Goal: Task Accomplishment & Management: Complete application form

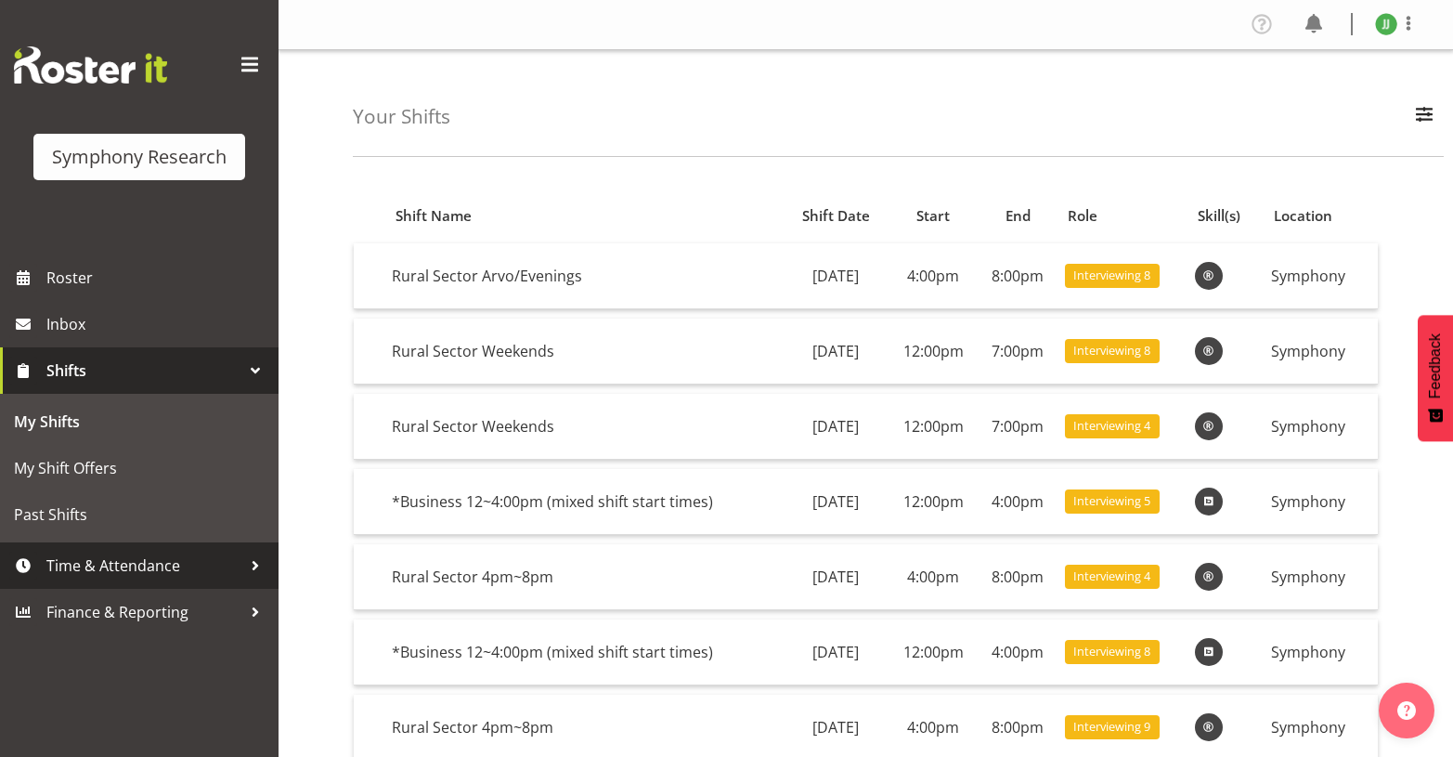
click at [150, 580] on span "Time & Attendance" at bounding box center [143, 566] width 195 height 28
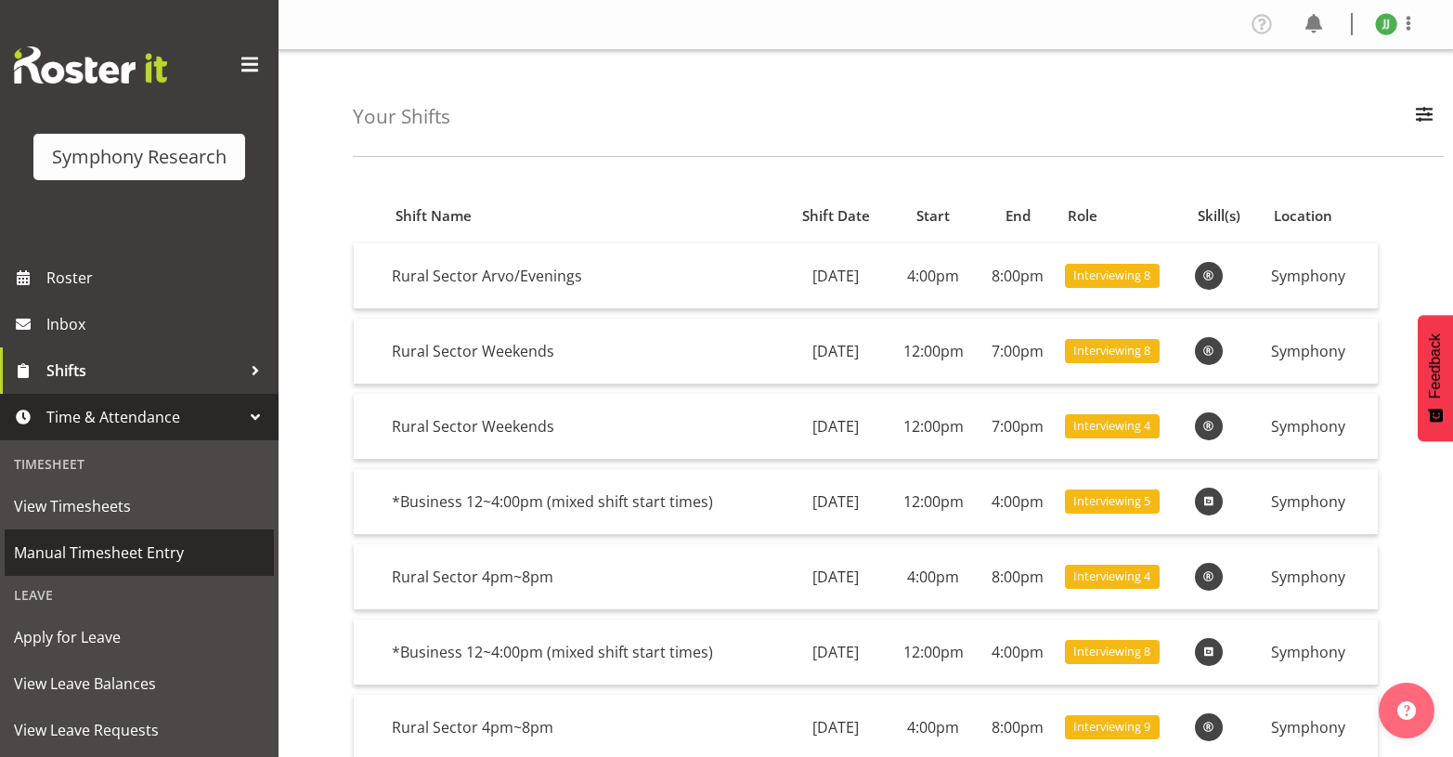
click at [158, 557] on span "Manual Timesheet Entry" at bounding box center [139, 553] width 251 height 28
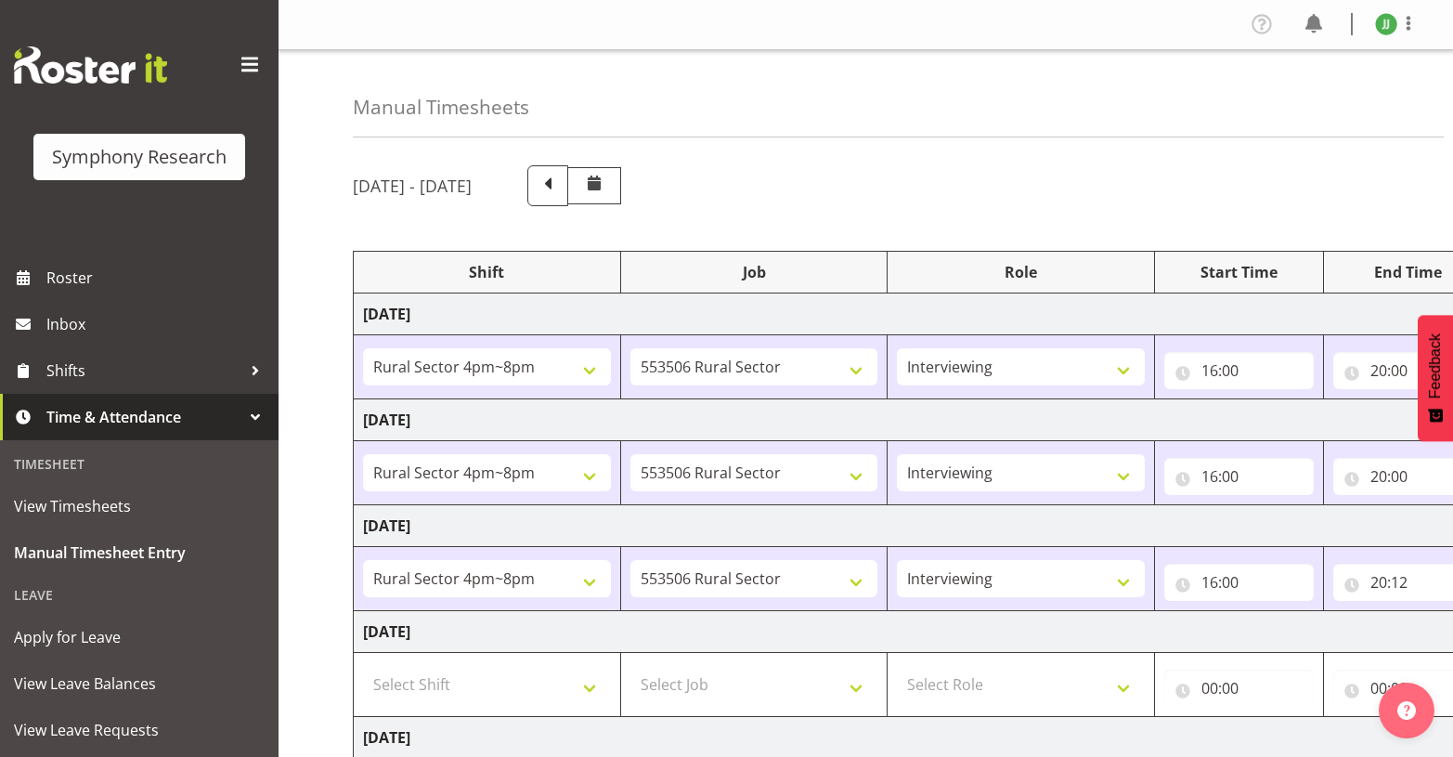
select select "81298"
select select "10587"
select select "47"
select select "81298"
select select "10587"
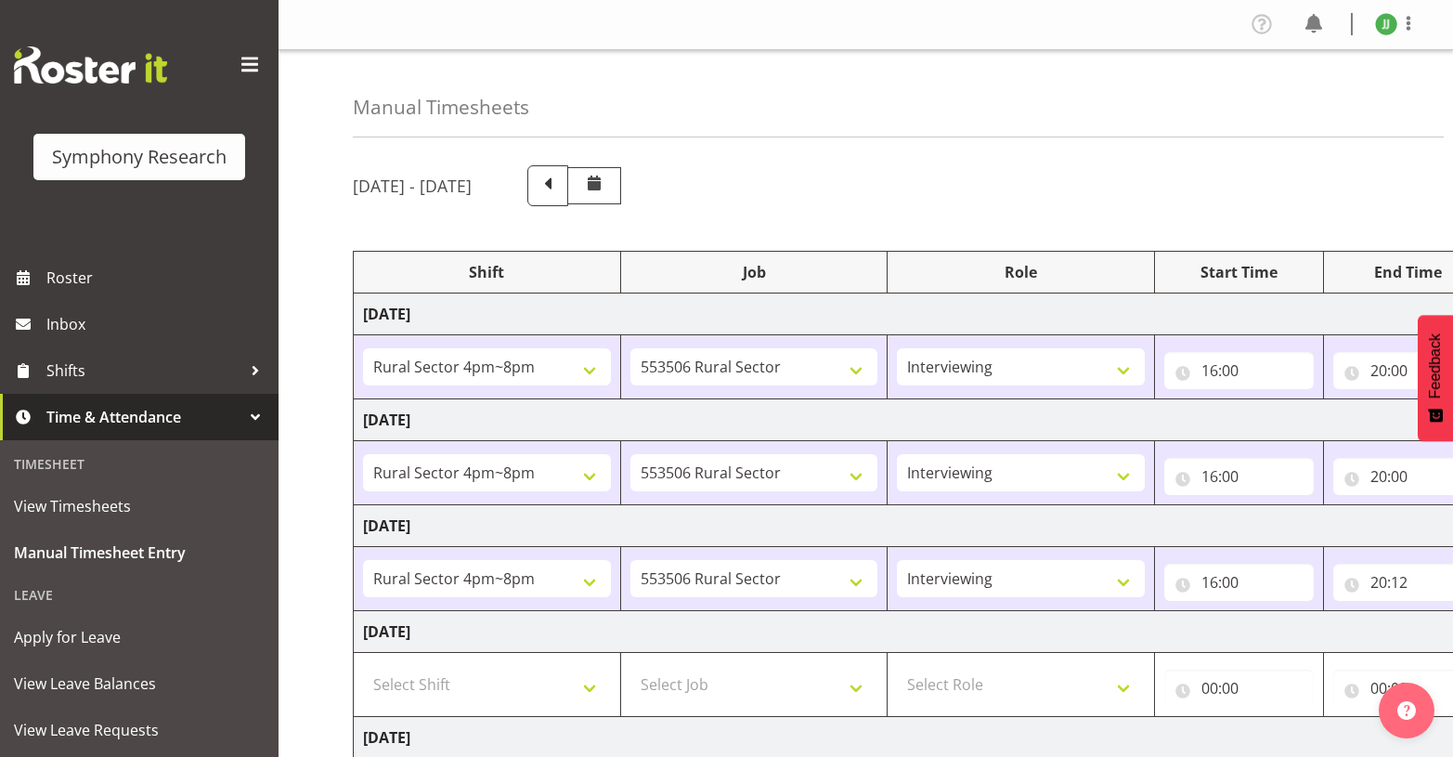
select select "47"
select select "81298"
select select "10587"
select select "47"
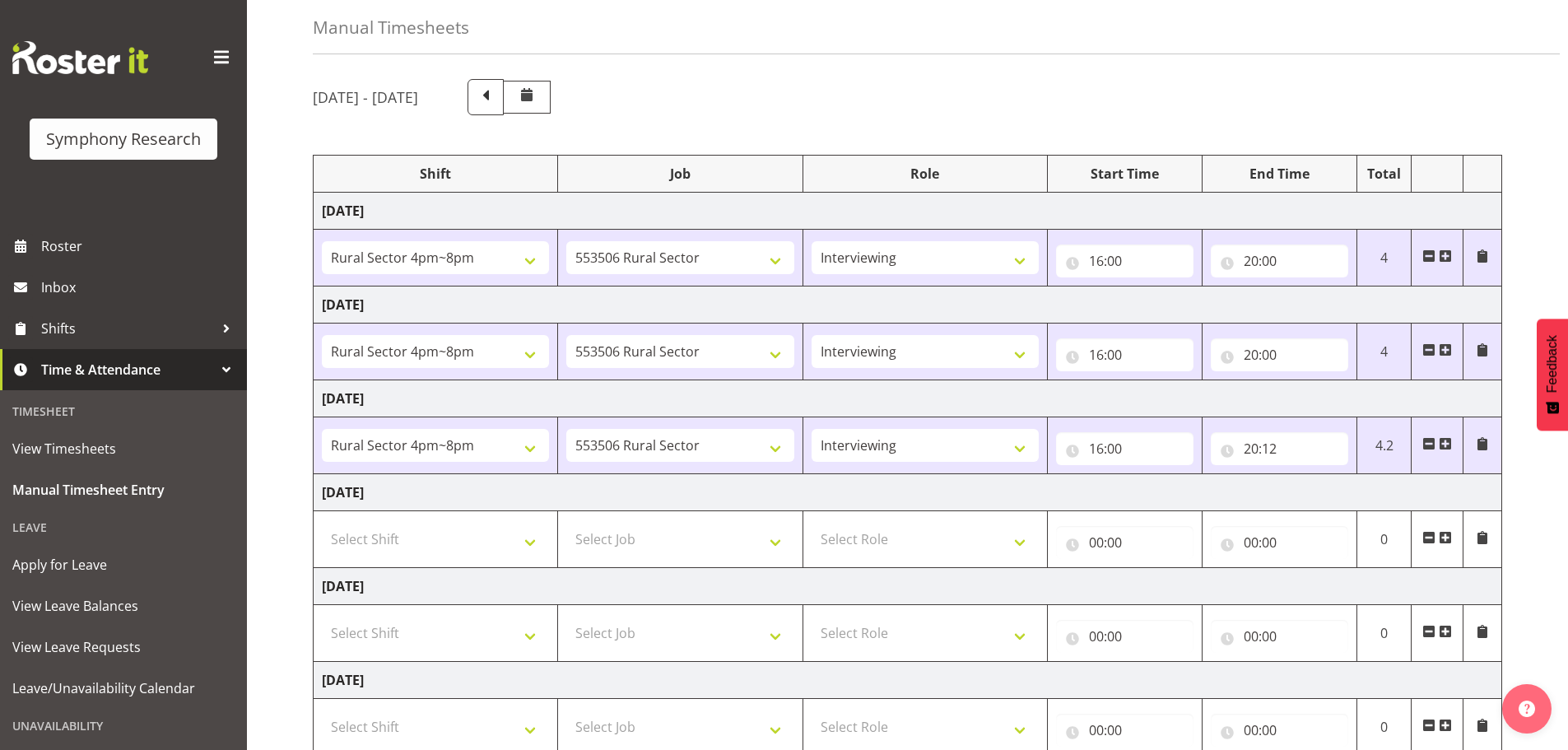
scroll to position [82, 0]
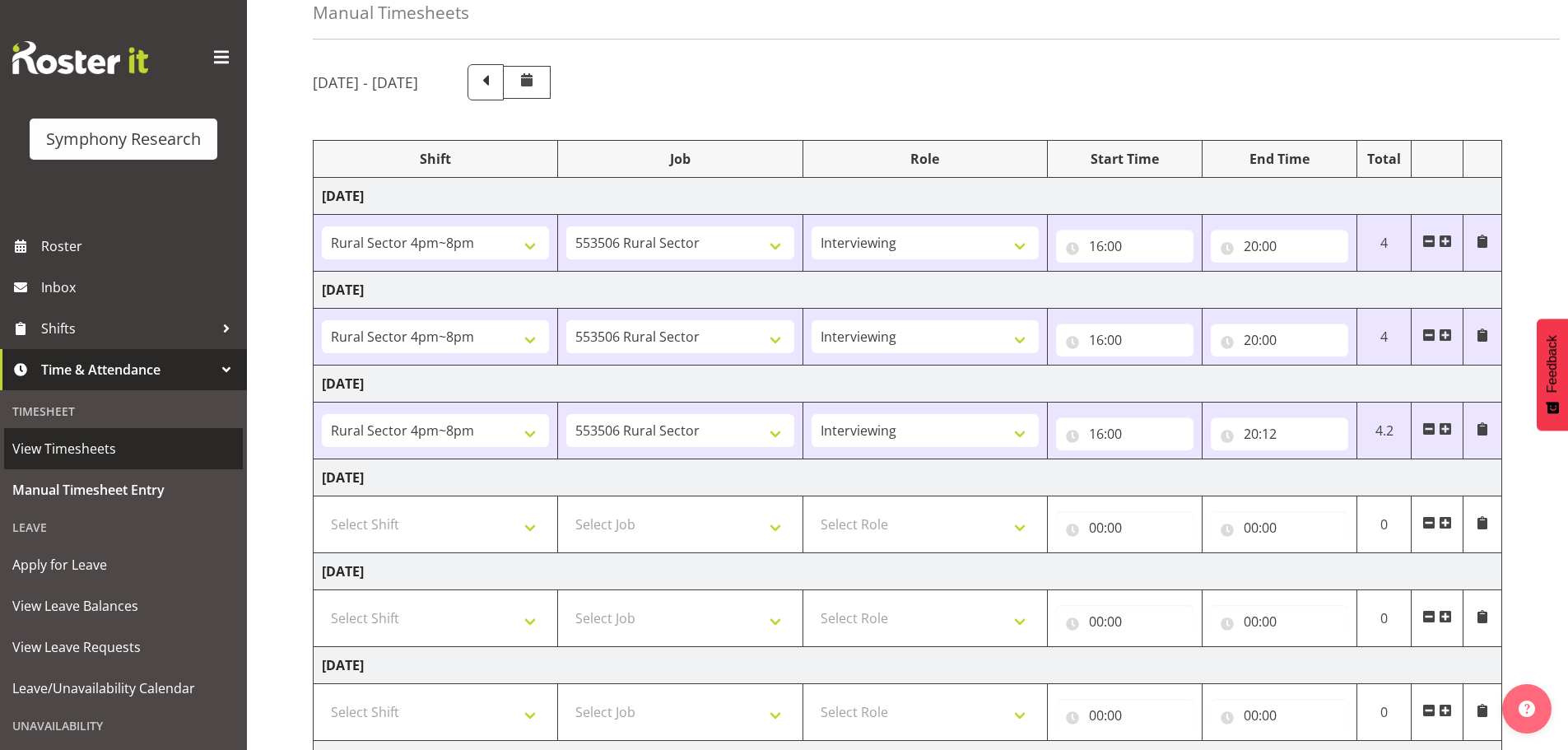
click at [98, 450] on span "View Timesheets" at bounding box center [123, 449] width 222 height 25
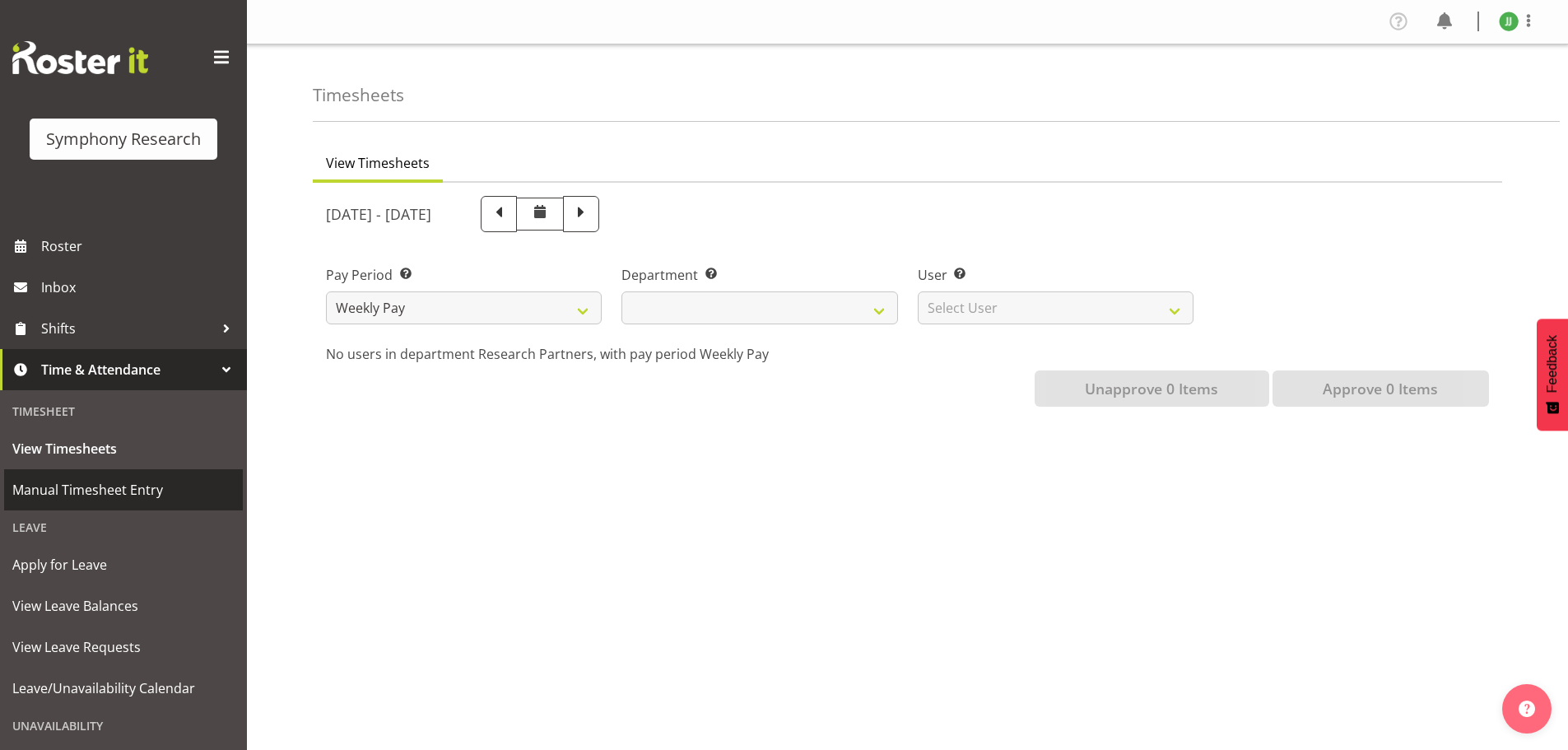
select select
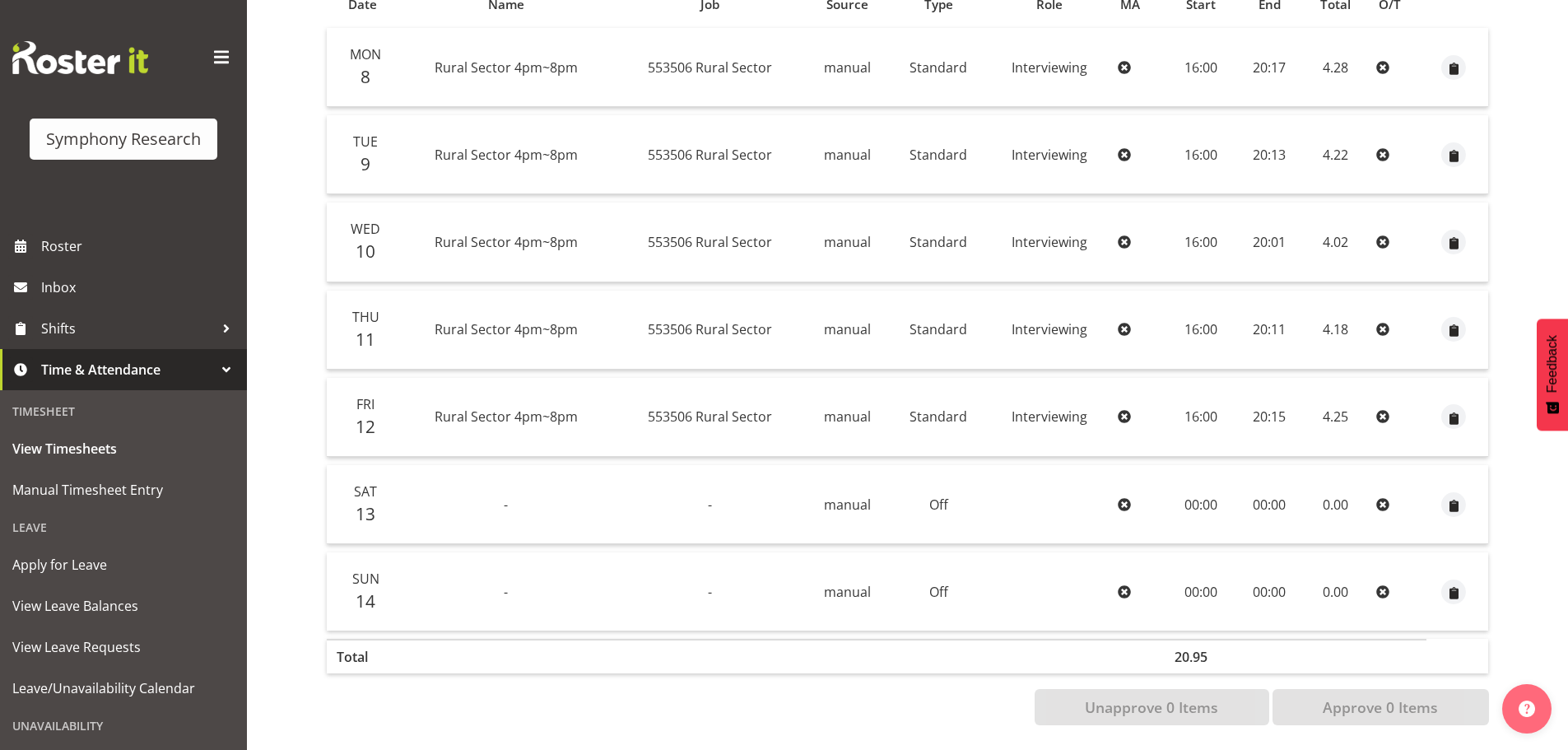
scroll to position [378, 0]
click at [97, 486] on span "Manual Timesheet Entry" at bounding box center [123, 490] width 222 height 25
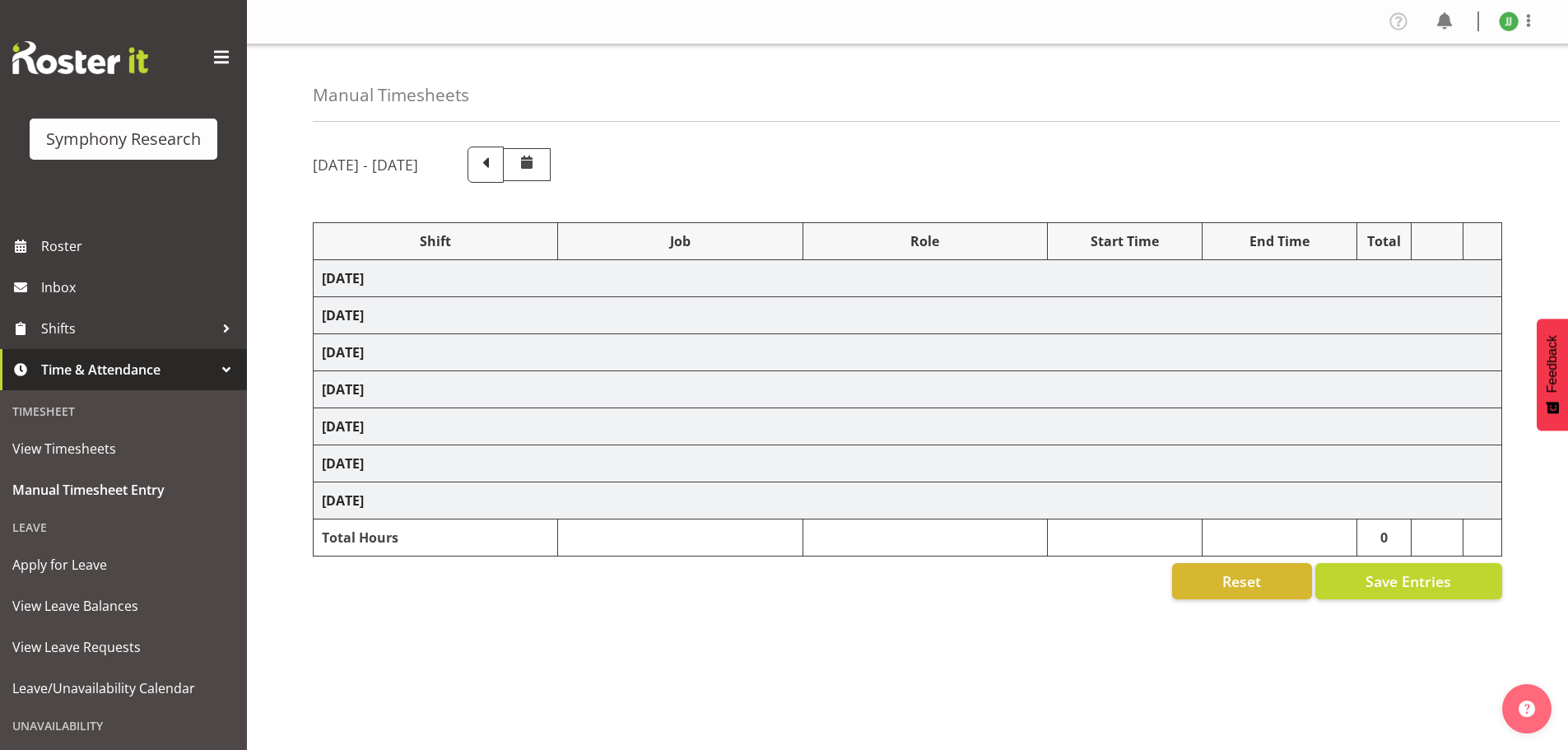
select select "81298"
select select "10587"
select select "47"
select select "81298"
select select "10587"
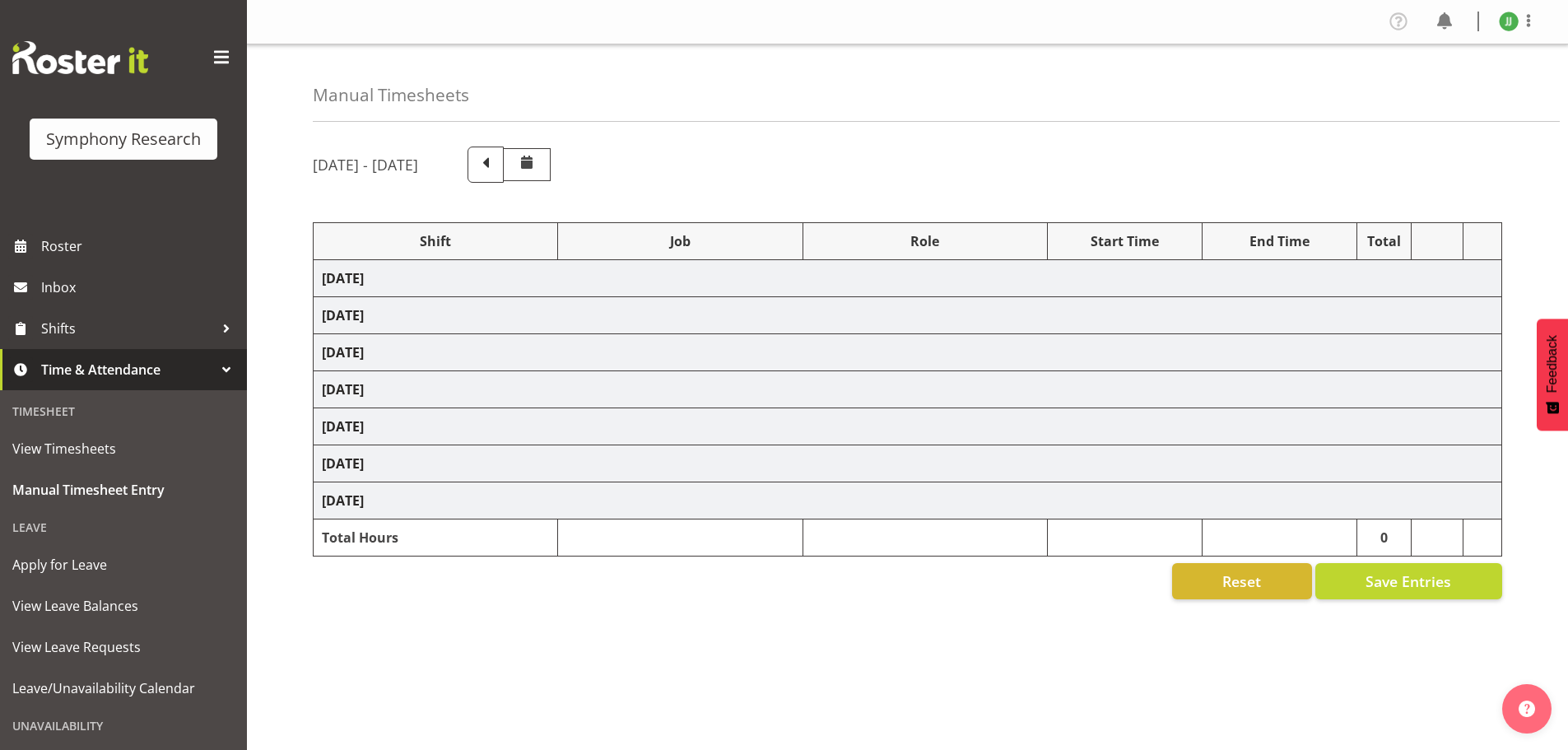
select select "47"
select select "81298"
select select "10587"
select select "47"
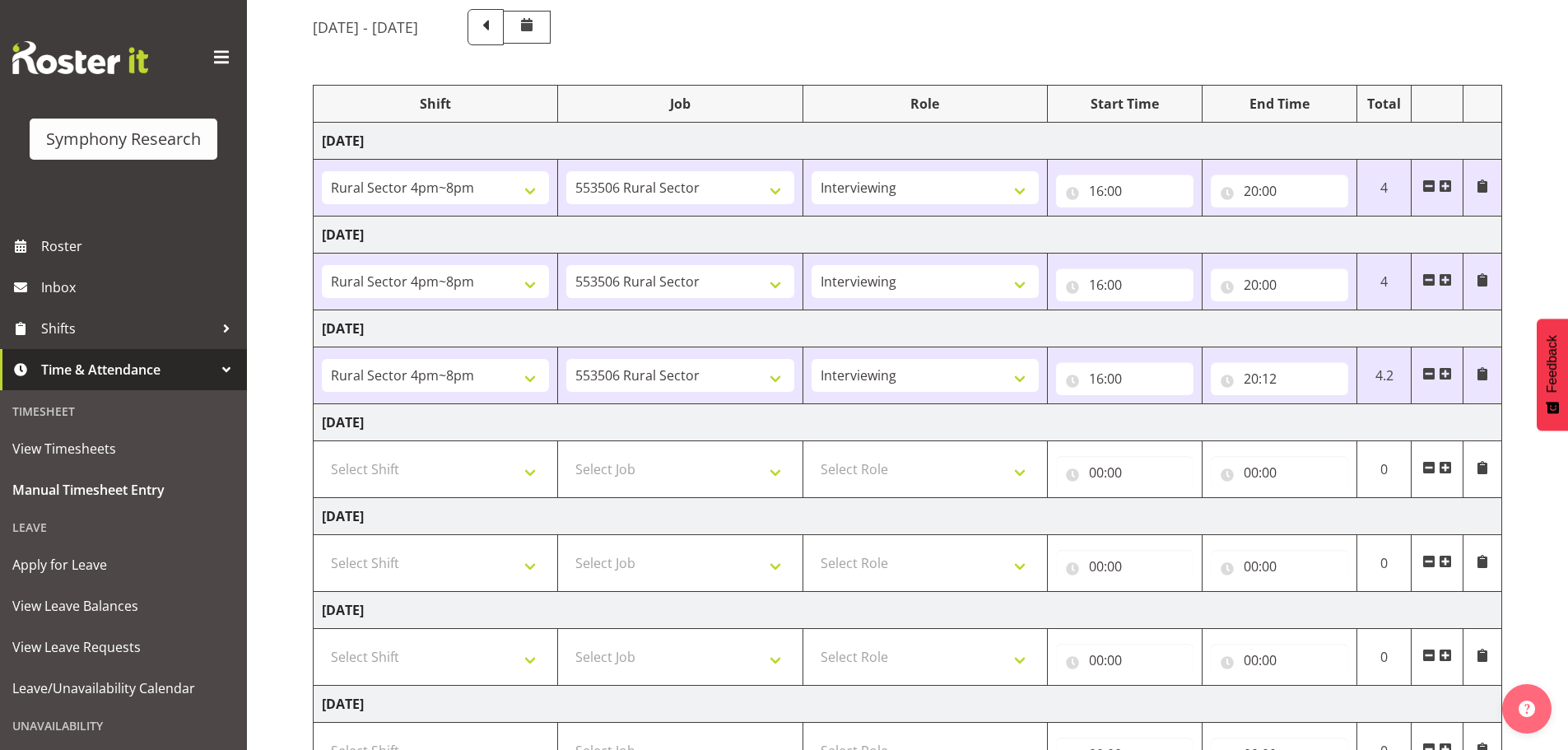
scroll to position [191, 0]
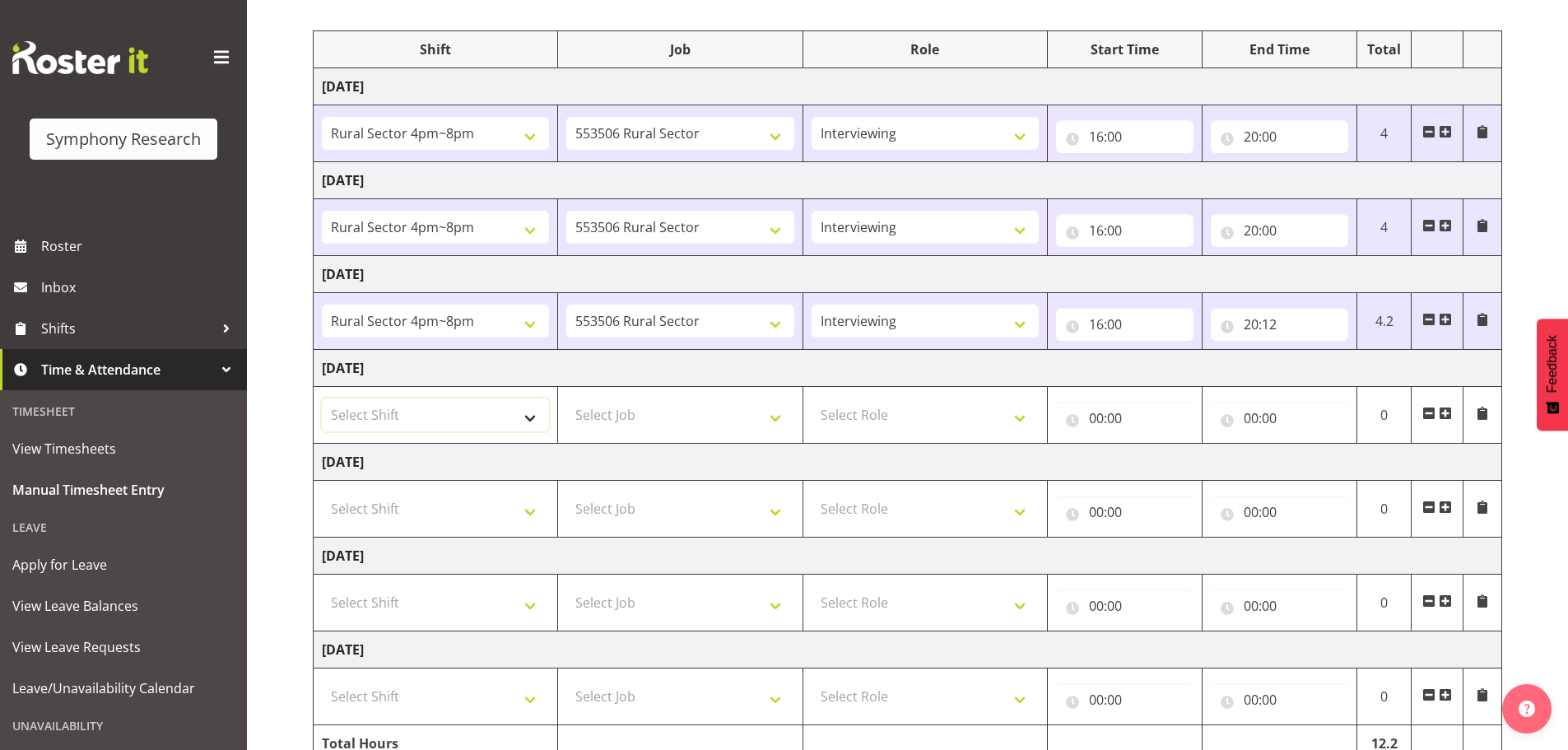
click at [463, 418] on select "Select Shift !!Weekend Residential (Roster IT Shift Label) *Business 9/10am ~ 4…" at bounding box center [435, 414] width 227 height 33
select select "81298"
click at [322, 398] on select "Select Shift !!Weekend Residential (Roster IT Shift Label) *Business 9/10am ~ 4…" at bounding box center [435, 414] width 227 height 33
click at [675, 426] on select "Select Job 550060 IF Admin 553492 World Poll Aus Wave 2 Main 2025 553493 World …" at bounding box center [680, 414] width 227 height 33
select select "10587"
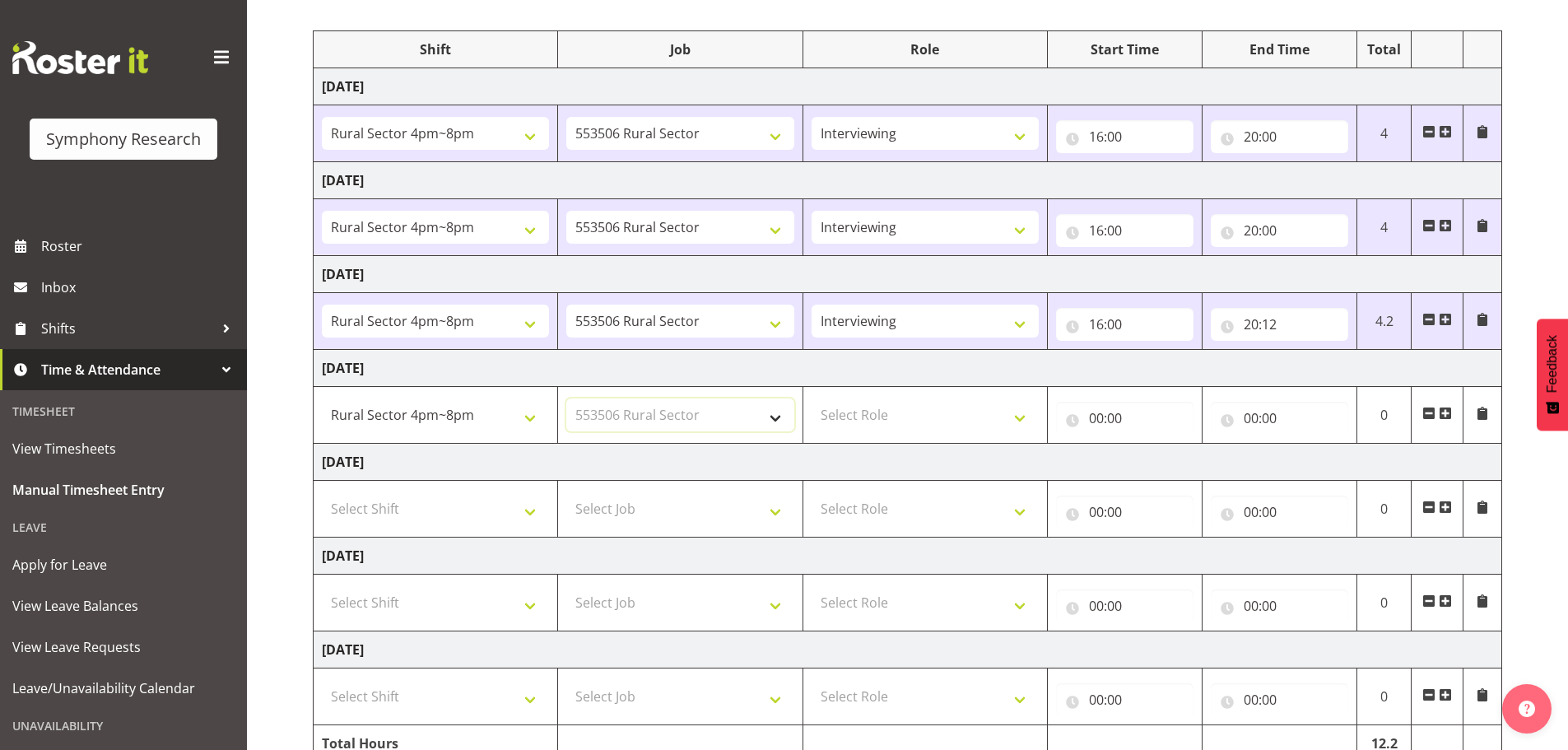
click at [566, 398] on select "Select Job 550060 IF Admin 553492 World Poll Aus Wave 2 Main 2025 553493 World …" at bounding box center [680, 414] width 227 height 33
click at [904, 410] on select "Select Role Briefing Interviewing" at bounding box center [925, 414] width 227 height 33
select select "47"
click at [812, 398] on select "Select Role Briefing Interviewing" at bounding box center [925, 414] width 227 height 33
click at [1097, 416] on input "00:00" at bounding box center [1125, 418] width 137 height 33
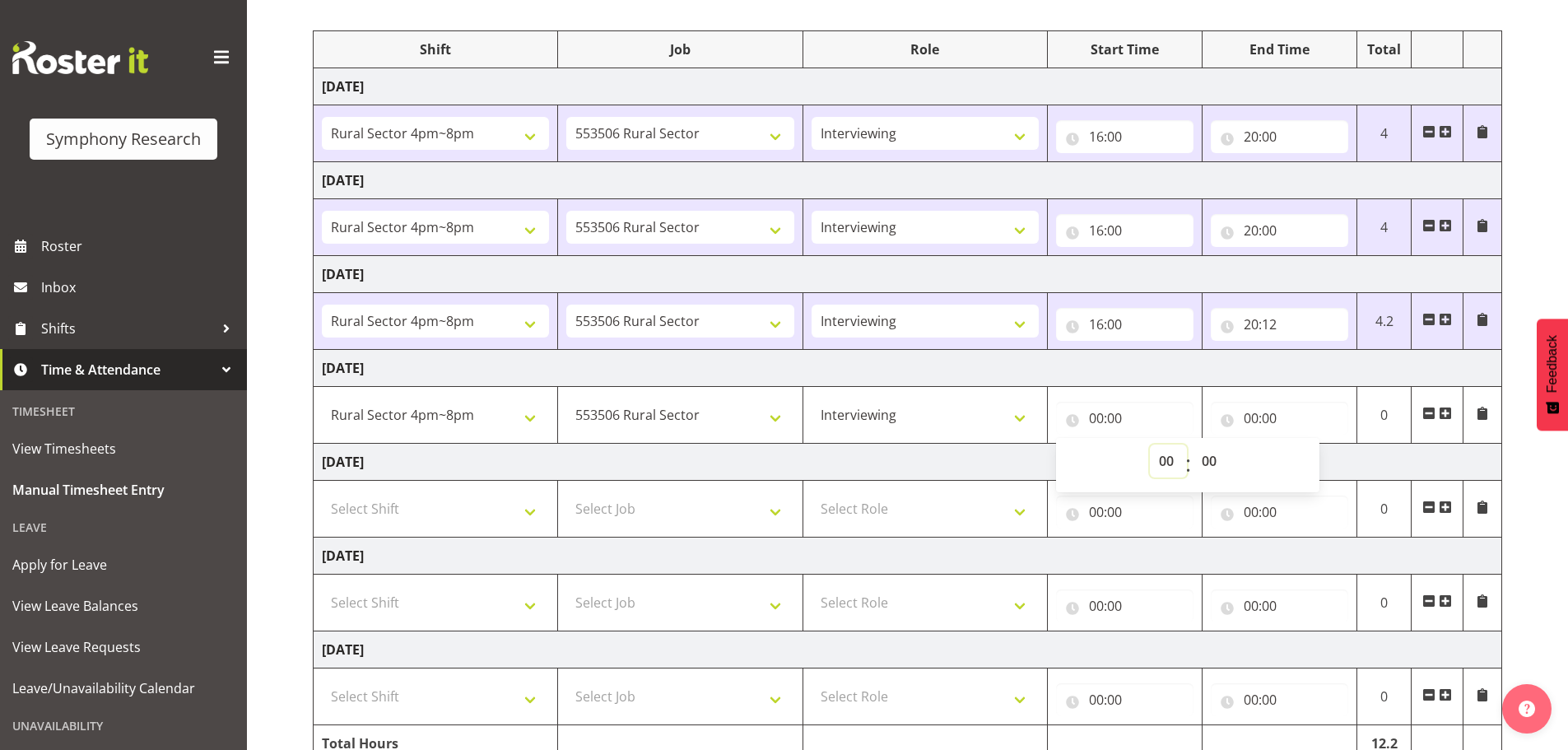
click at [1163, 456] on select "00 01 02 03 04 05 06 07 08 09 10 11 12 13 14 15 16 17 18 19 20 21 22 23" at bounding box center [1168, 461] width 37 height 33
select select "16"
click at [1150, 445] on select "00 01 02 03 04 05 06 07 08 09 10 11 12 13 14 15 16 17 18 19 20 21 22 23" at bounding box center [1168, 461] width 37 height 33
type input "16:00"
click at [1249, 414] on input "00:00" at bounding box center [1279, 418] width 137 height 33
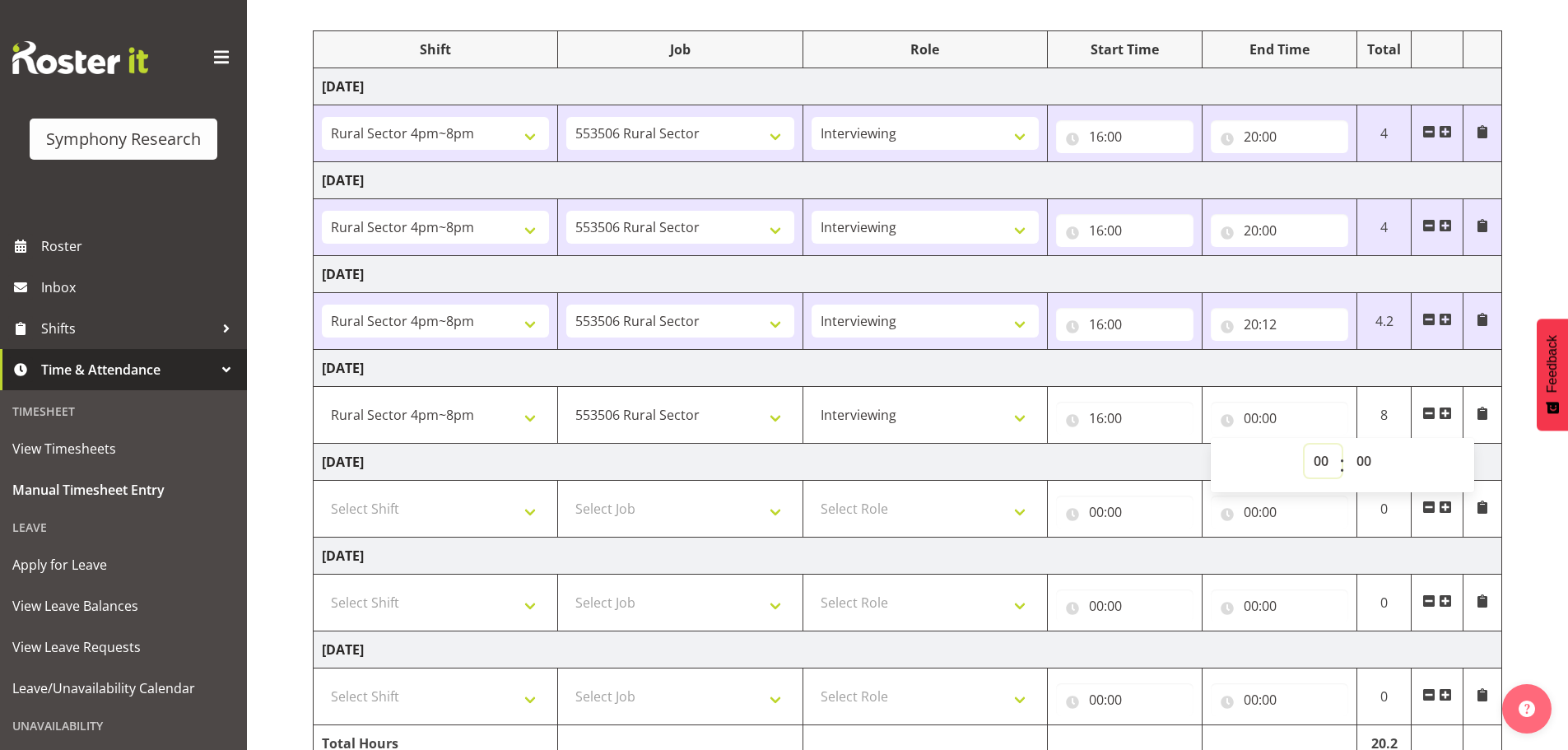
click at [1323, 457] on select "00 01 02 03 04 05 06 07 08 09 10 11 12 13 14 15 16 17 18 19 20 21 22 23" at bounding box center [1323, 461] width 37 height 33
select select "20"
click at [1305, 445] on select "00 01 02 03 04 05 06 07 08 09 10 11 12 13 14 15 16 17 18 19 20 21 22 23" at bounding box center [1323, 461] width 37 height 33
type input "20:00"
click at [1324, 409] on input "20:00" at bounding box center [1279, 418] width 137 height 33
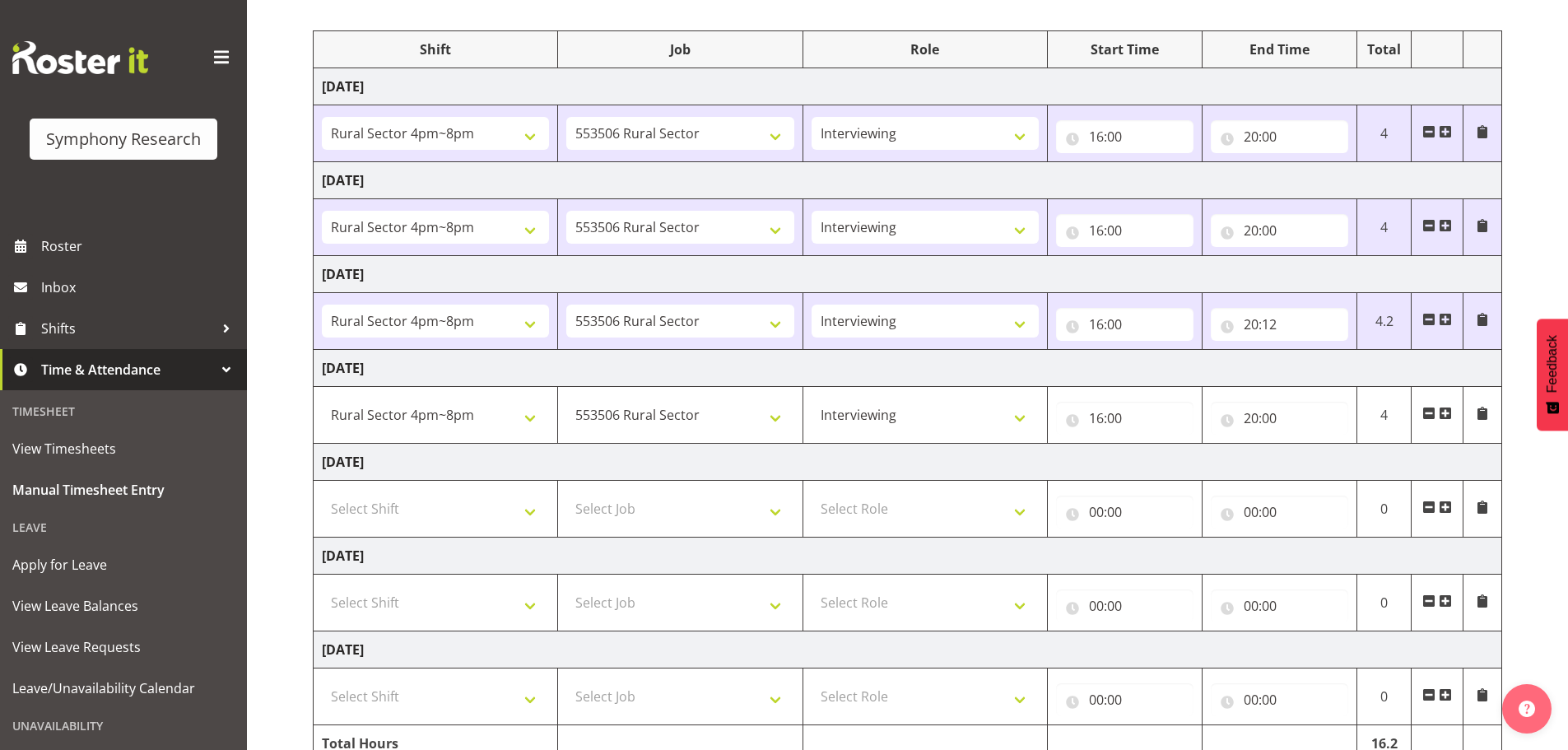
click at [1382, 453] on td "[DATE]" at bounding box center [908, 463] width 1189 height 37
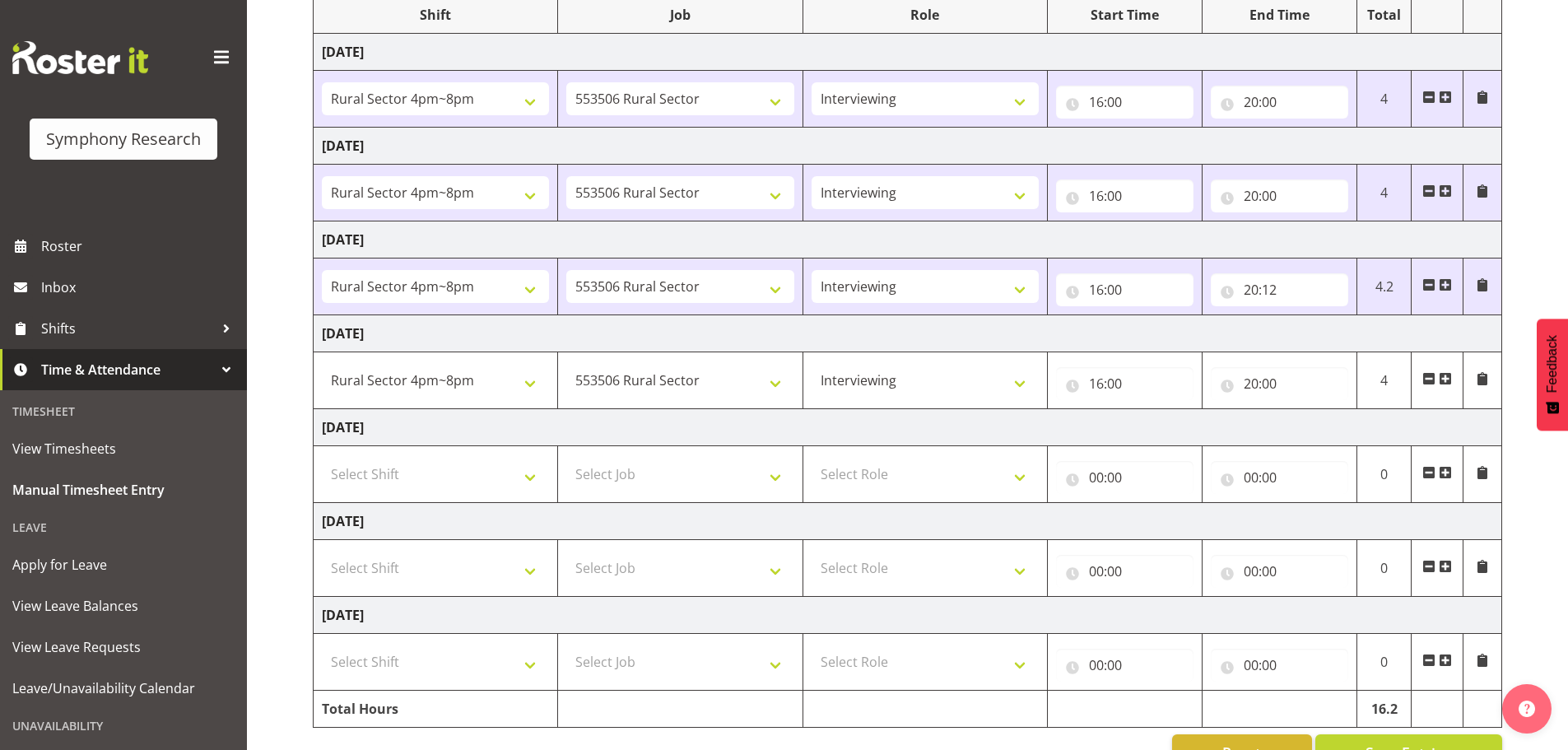
scroll to position [271, 0]
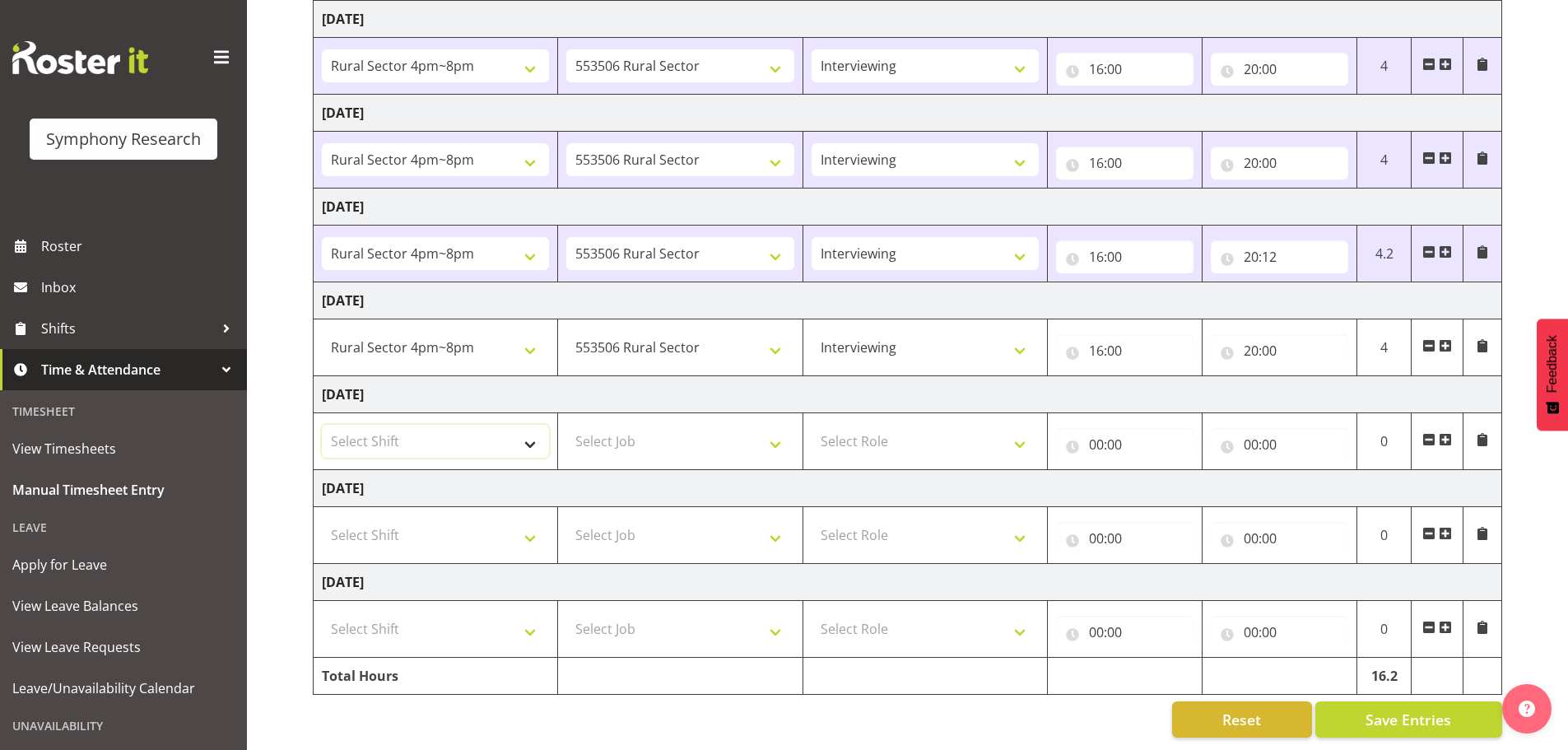
click at [503, 434] on select "Select Shift !!Weekend Residential (Roster IT Shift Label) *Business 9/10am ~ 4…" at bounding box center [435, 441] width 227 height 33
select select "81561"
click at [322, 425] on select "Select Shift !!Weekend Residential (Roster IT Shift Label) *Business 9/10am ~ 4…" at bounding box center [435, 441] width 227 height 33
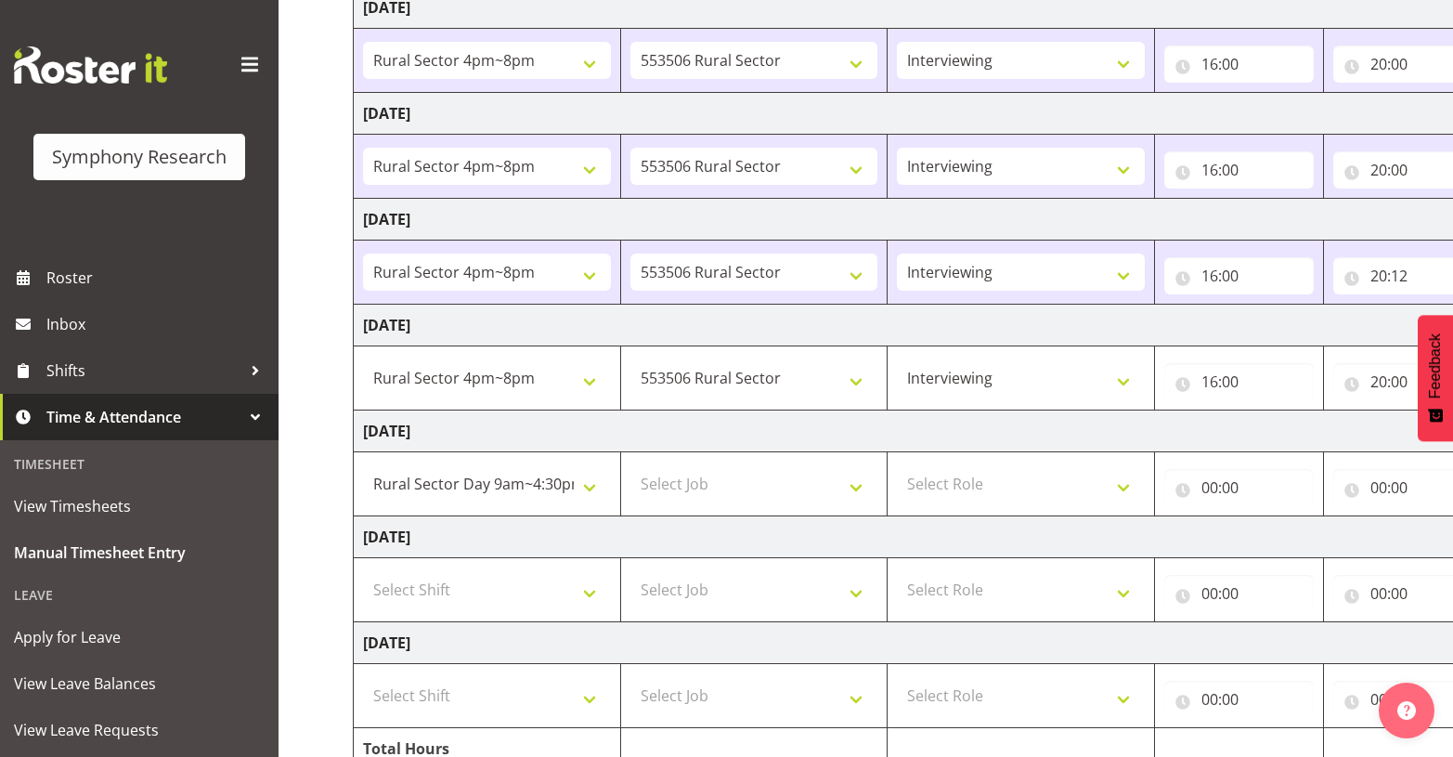
click at [840, 433] on td "[DATE]" at bounding box center [1003, 431] width 1299 height 42
click at [788, 482] on select "Select Job 550060 IF Admin 553492 World Poll Aus Wave 2 Main 2025 553493 World …" at bounding box center [755, 483] width 248 height 37
select select "10587"
click at [631, 465] on select "Select Job 550060 IF Admin 553492 World Poll Aus Wave 2 Main 2025 553493 World …" at bounding box center [755, 483] width 248 height 37
click at [999, 482] on select "Select Role Briefing Interviewing" at bounding box center [1021, 483] width 248 height 37
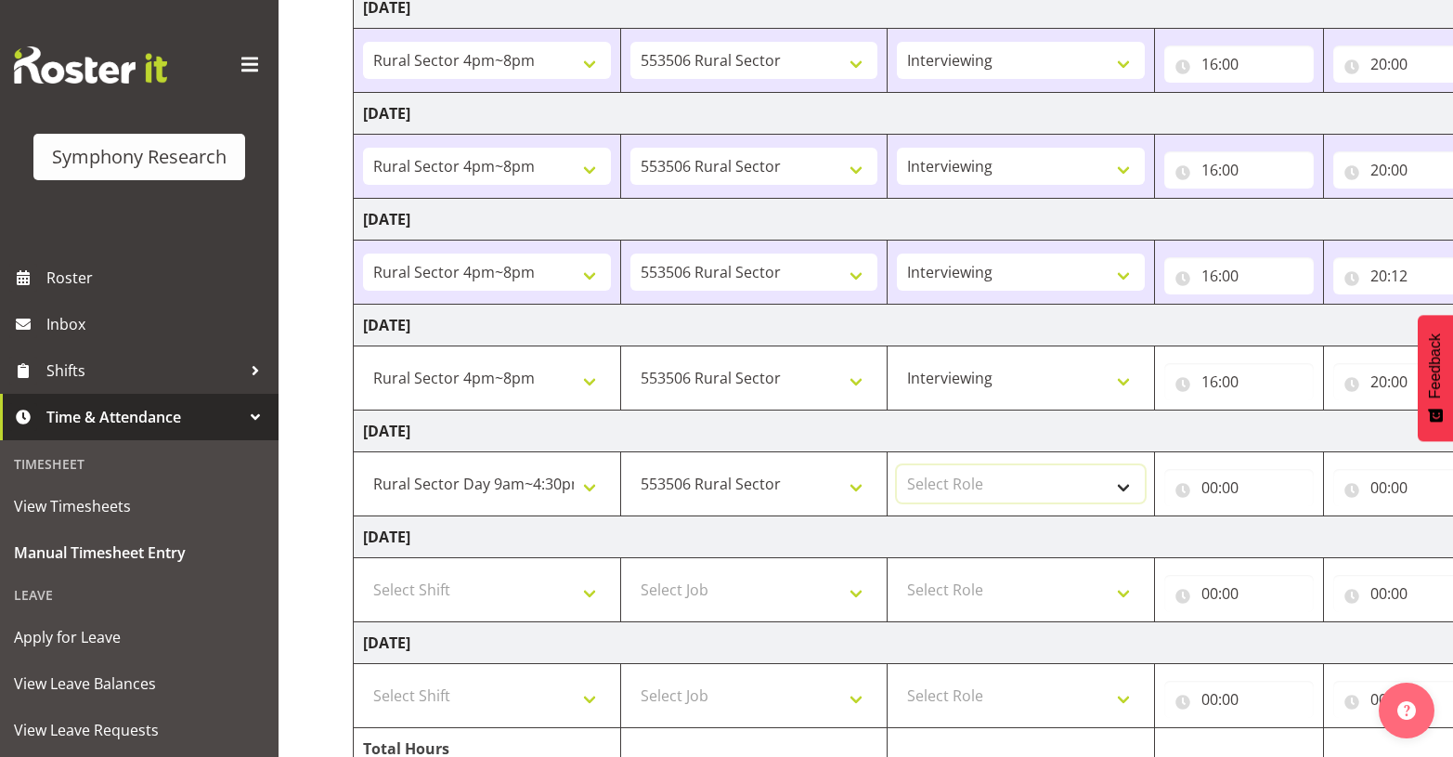
select select "47"
click at [897, 465] on select "Select Role Briefing Interviewing" at bounding box center [1021, 483] width 248 height 37
click at [1205, 486] on input "00:00" at bounding box center [1240, 487] width 150 height 37
click at [1277, 534] on select "00 01 02 03 04 05 06 07 08 09 10 11 12 13 14 15 16 17 18 19 20 21 22 23" at bounding box center [1291, 535] width 42 height 37
select select "9"
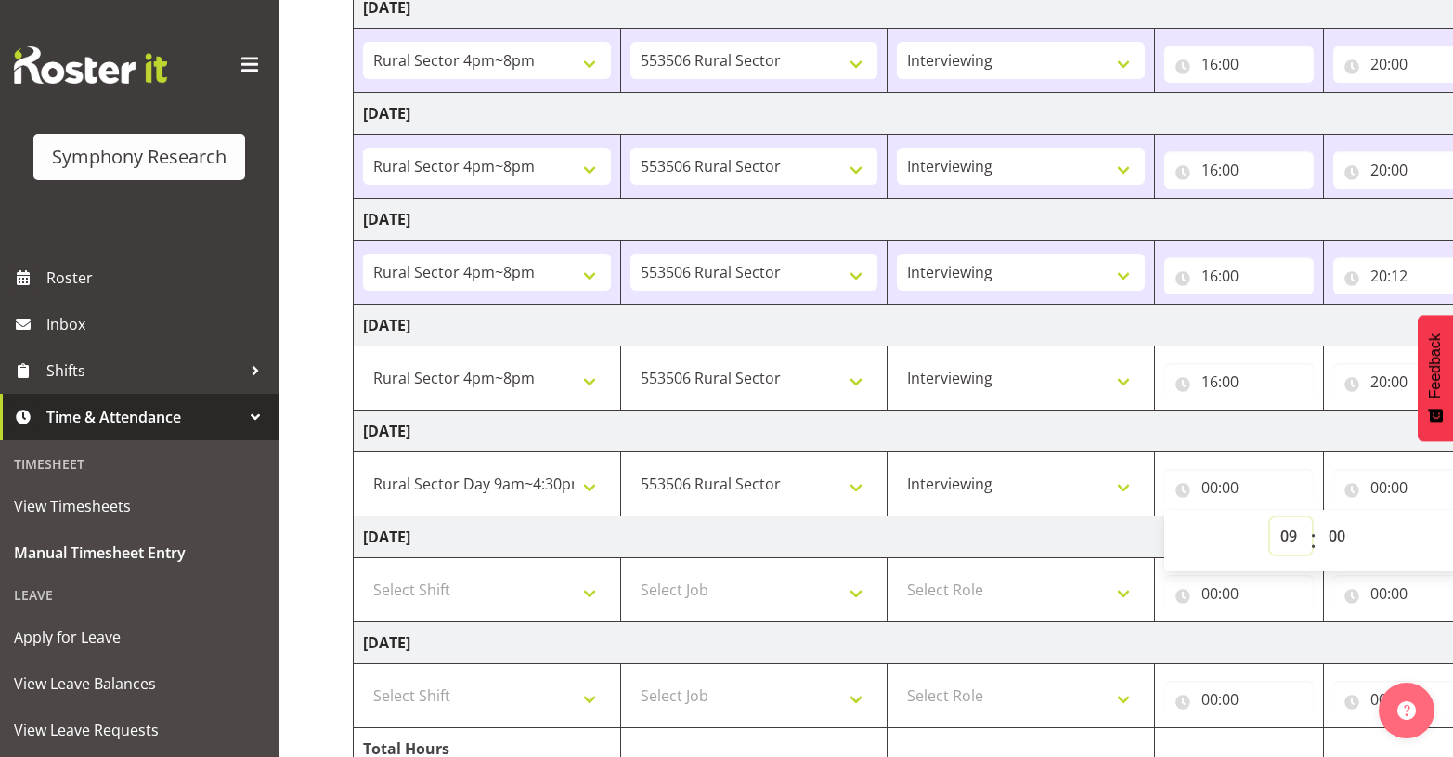
click at [1270, 517] on select "00 01 02 03 04 05 06 07 08 09 10 11 12 13 14 15 16 17 18 19 20 21 22 23" at bounding box center [1291, 535] width 42 height 37
type input "09:00"
click at [1326, 441] on td "[DATE]" at bounding box center [1003, 431] width 1299 height 42
click at [1373, 488] on input "00:00" at bounding box center [1409, 487] width 150 height 37
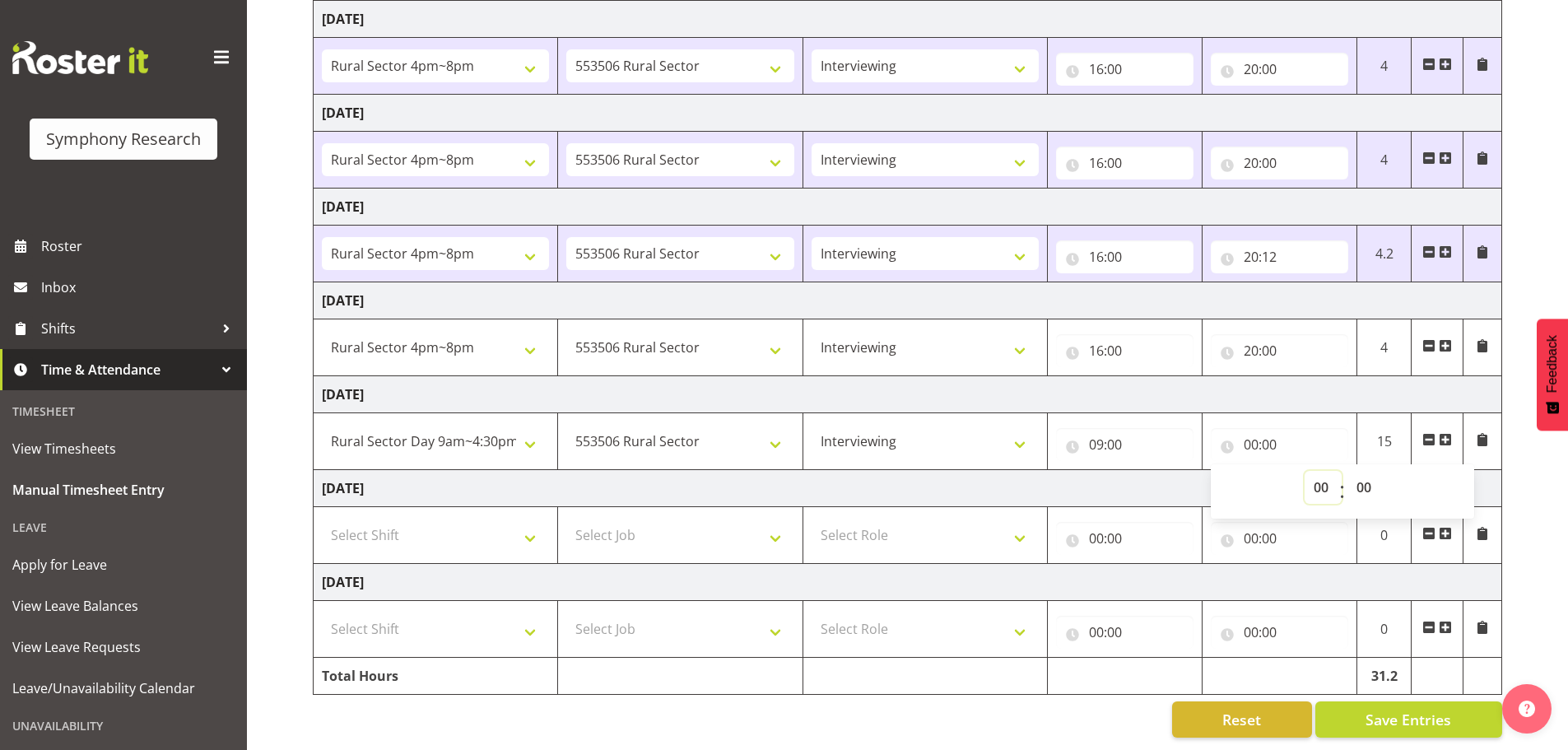
click at [1325, 473] on select "00 01 02 03 04 05 06 07 08 09 10 11 12 13 14 15 16 17 18 19 20 21 22 23" at bounding box center [1323, 487] width 37 height 33
select select "13"
click at [1305, 471] on select "00 01 02 03 04 05 06 07 08 09 10 11 12 13 14 15 16 17 18 19 20 21 22 23" at bounding box center [1323, 487] width 37 height 33
type input "13:00"
click at [1363, 475] on select "00 01 02 03 04 05 06 07 08 09 10 11 12 13 14 15 16 17 18 19 20 21 22 23 24 25 2…" at bounding box center [1366, 487] width 37 height 33
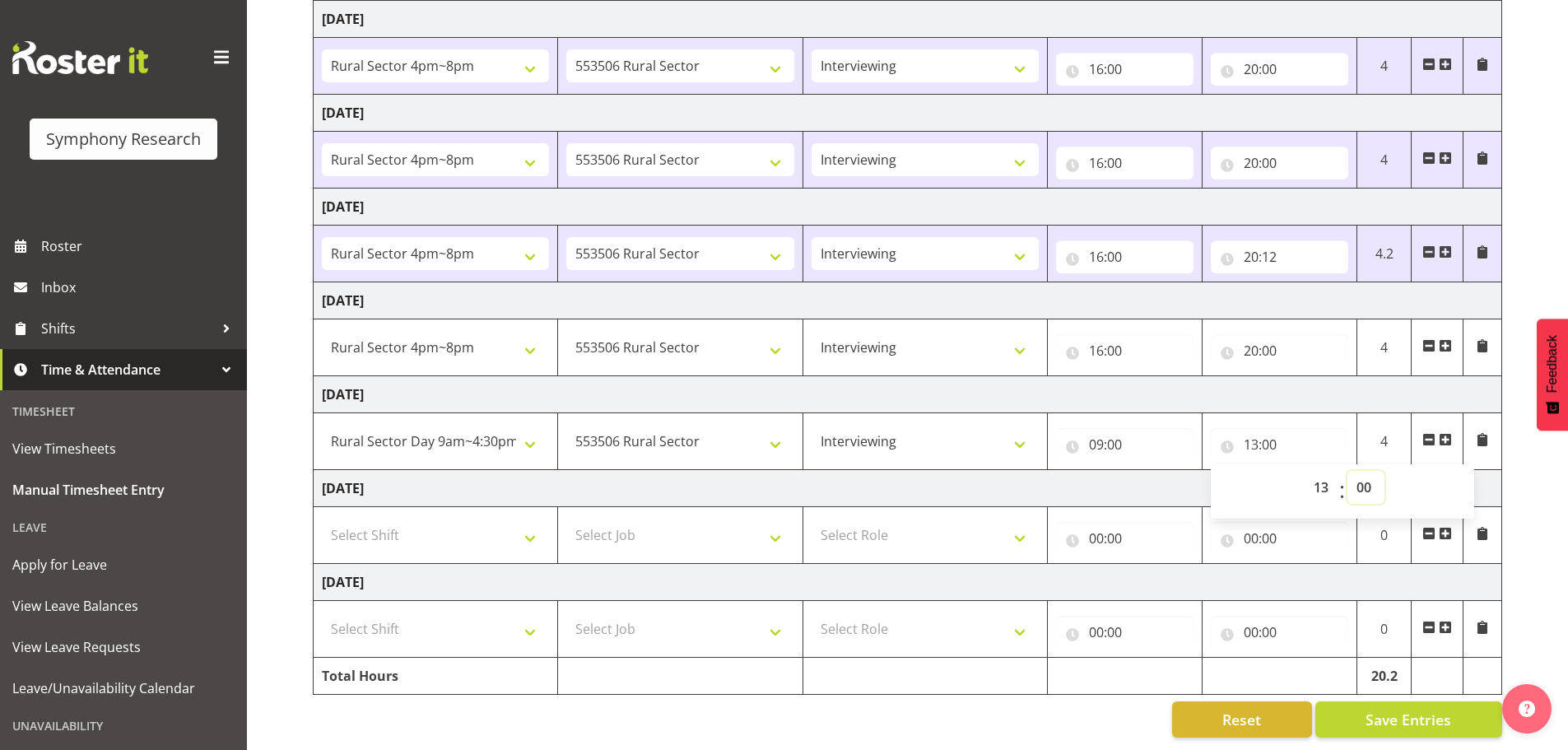
select select "45"
click at [1347, 471] on select "00 01 02 03 04 05 06 07 08 09 10 11 12 13 14 15 16 17 18 19 20 21 22 23 24 25 2…" at bounding box center [1366, 487] width 37 height 33
type input "13:45"
click at [1497, 476] on td "[DATE]" at bounding box center [908, 488] width 1189 height 37
click at [1446, 434] on span at bounding box center [1445, 440] width 13 height 13
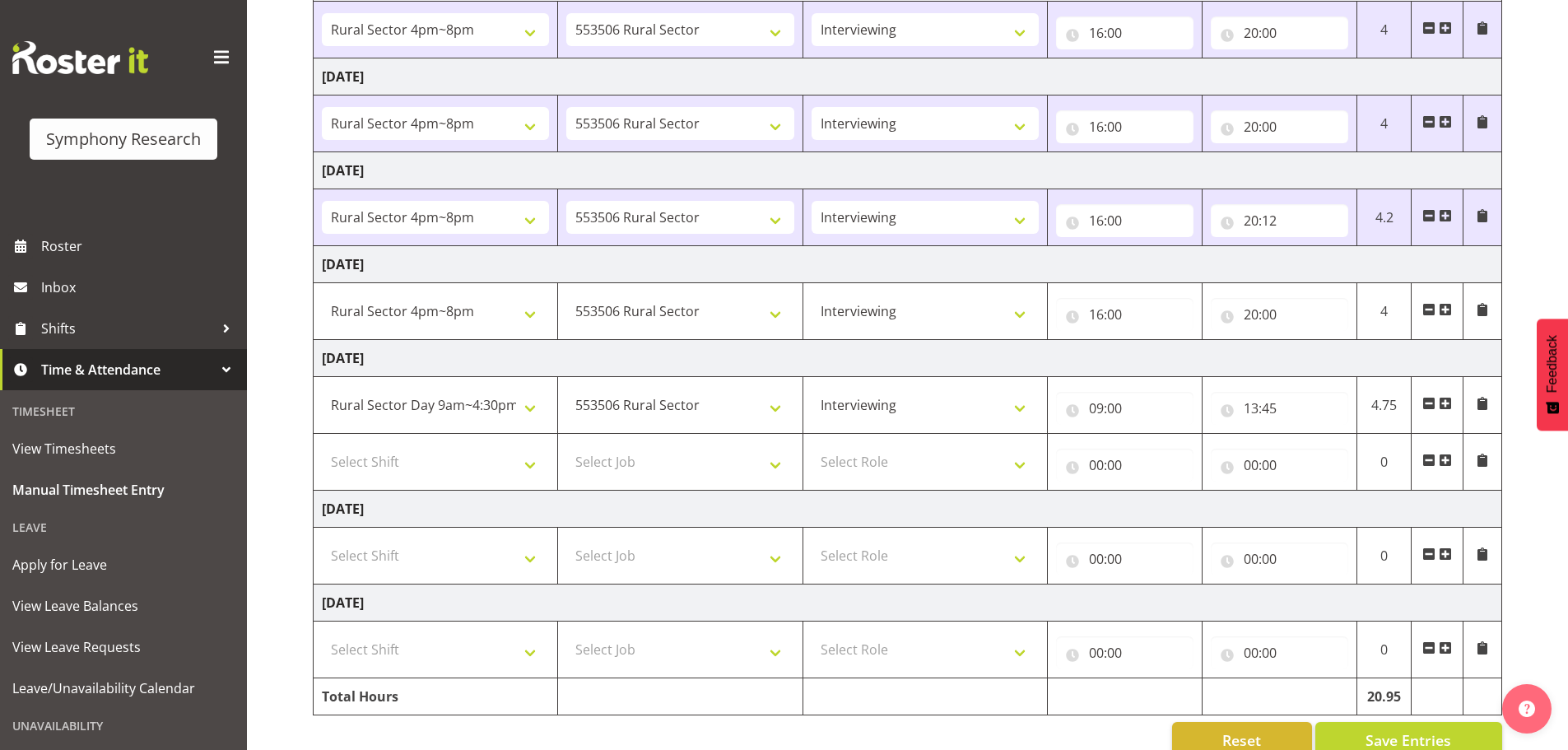
scroll to position [329, 0]
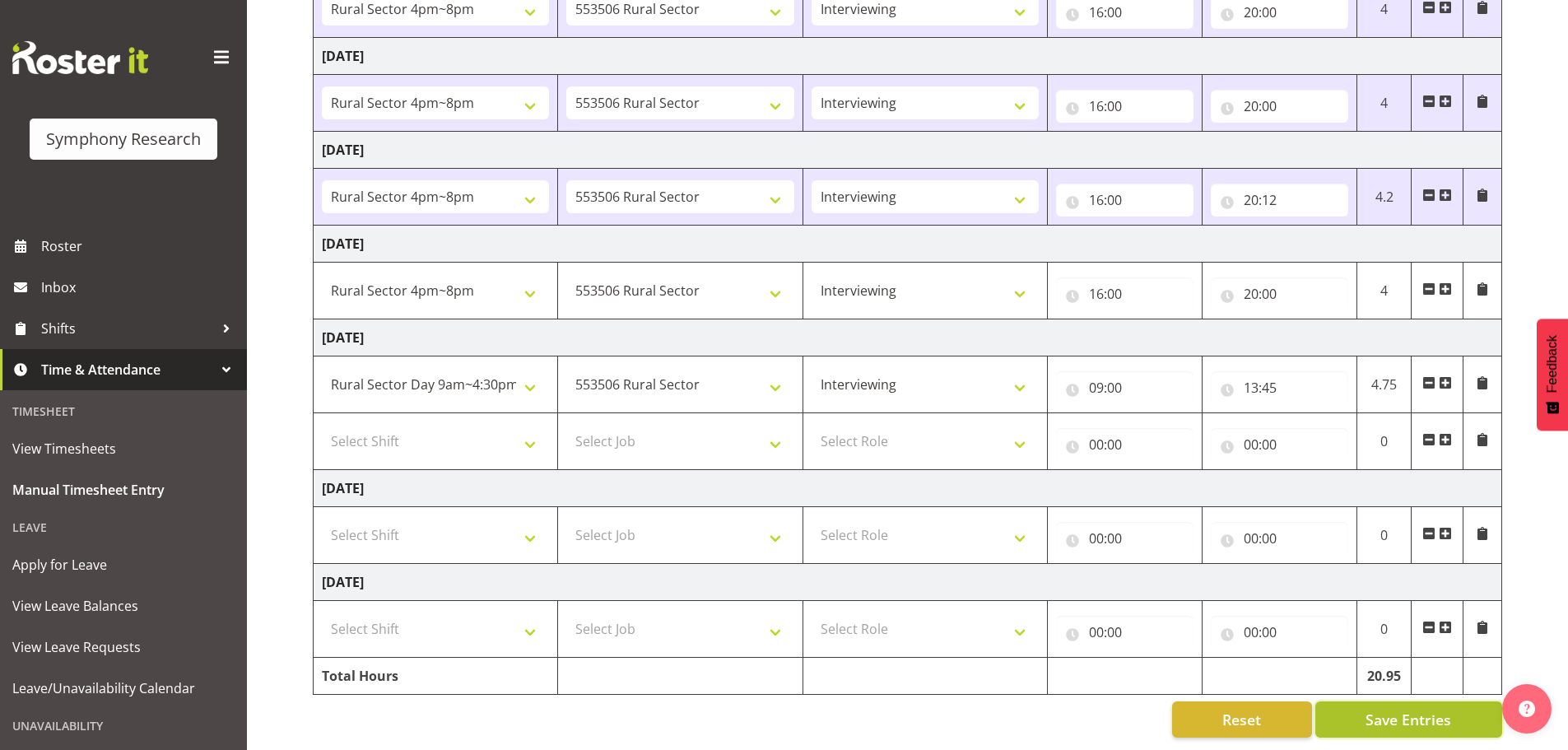
click at [1391, 709] on span "Save Entries" at bounding box center [1408, 720] width 86 height 21
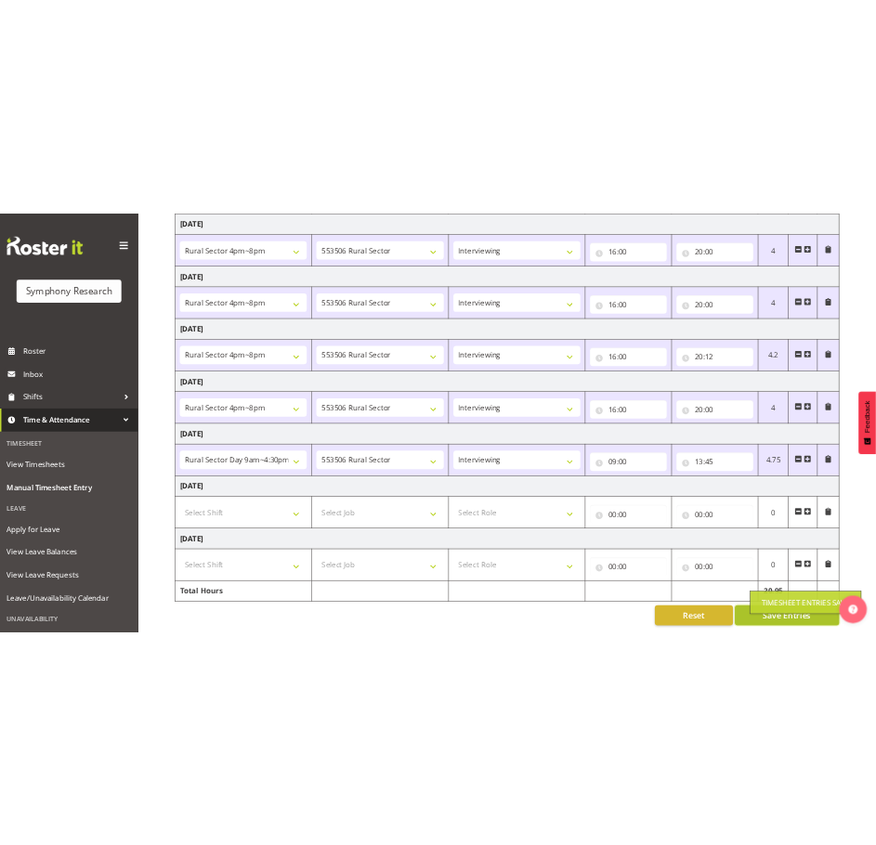
scroll to position [306, 0]
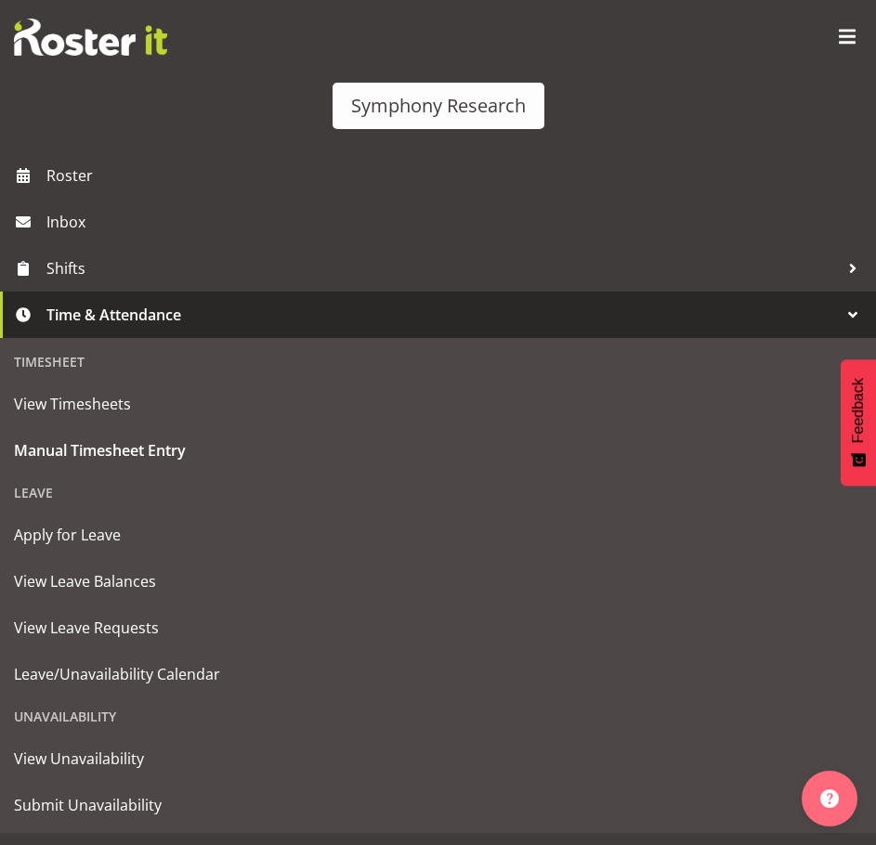
click at [839, 37] on span at bounding box center [847, 37] width 30 height 30
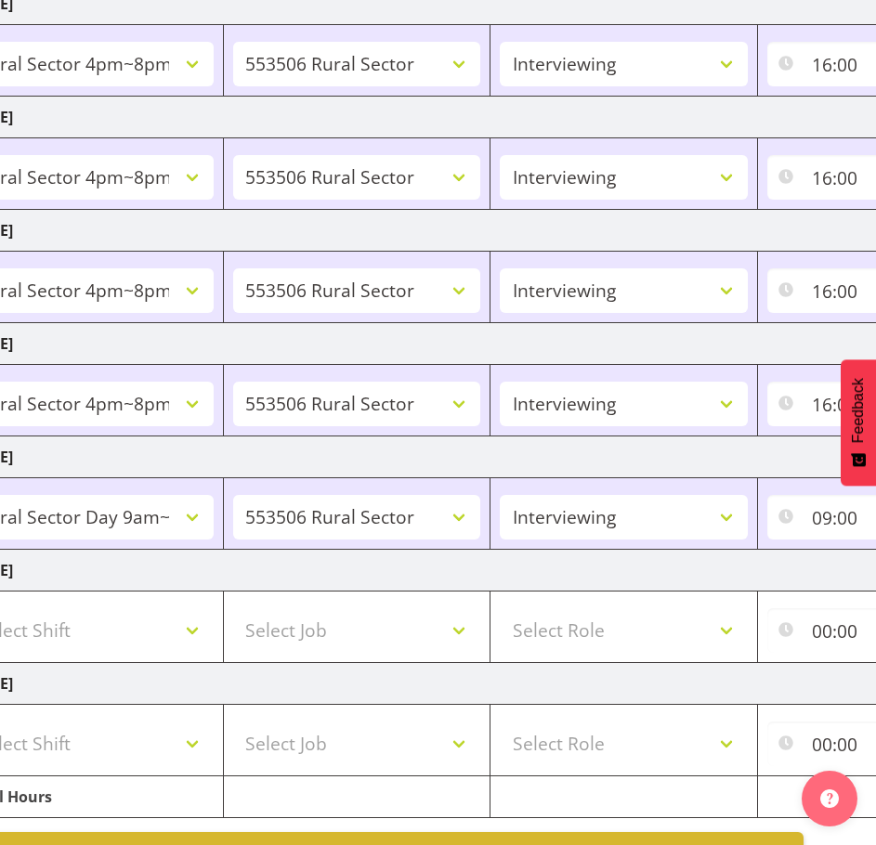
scroll to position [0, 433]
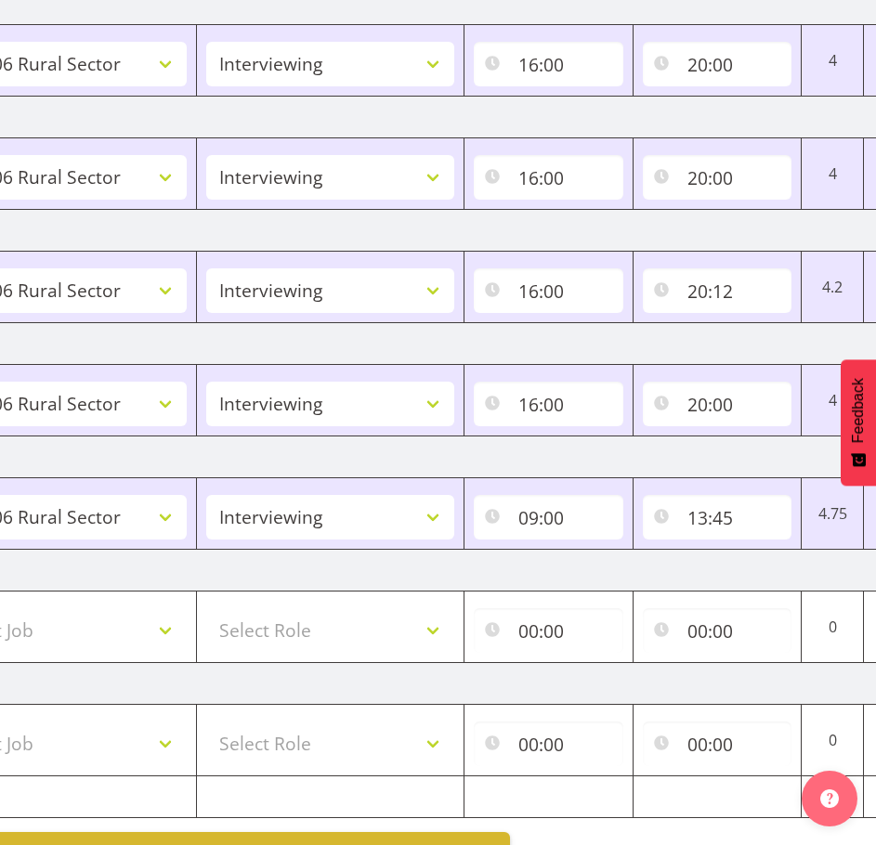
drag, startPoint x: 264, startPoint y: 695, endPoint x: 427, endPoint y: 671, distance: 165.1
